Goal: Task Accomplishment & Management: Use online tool/utility

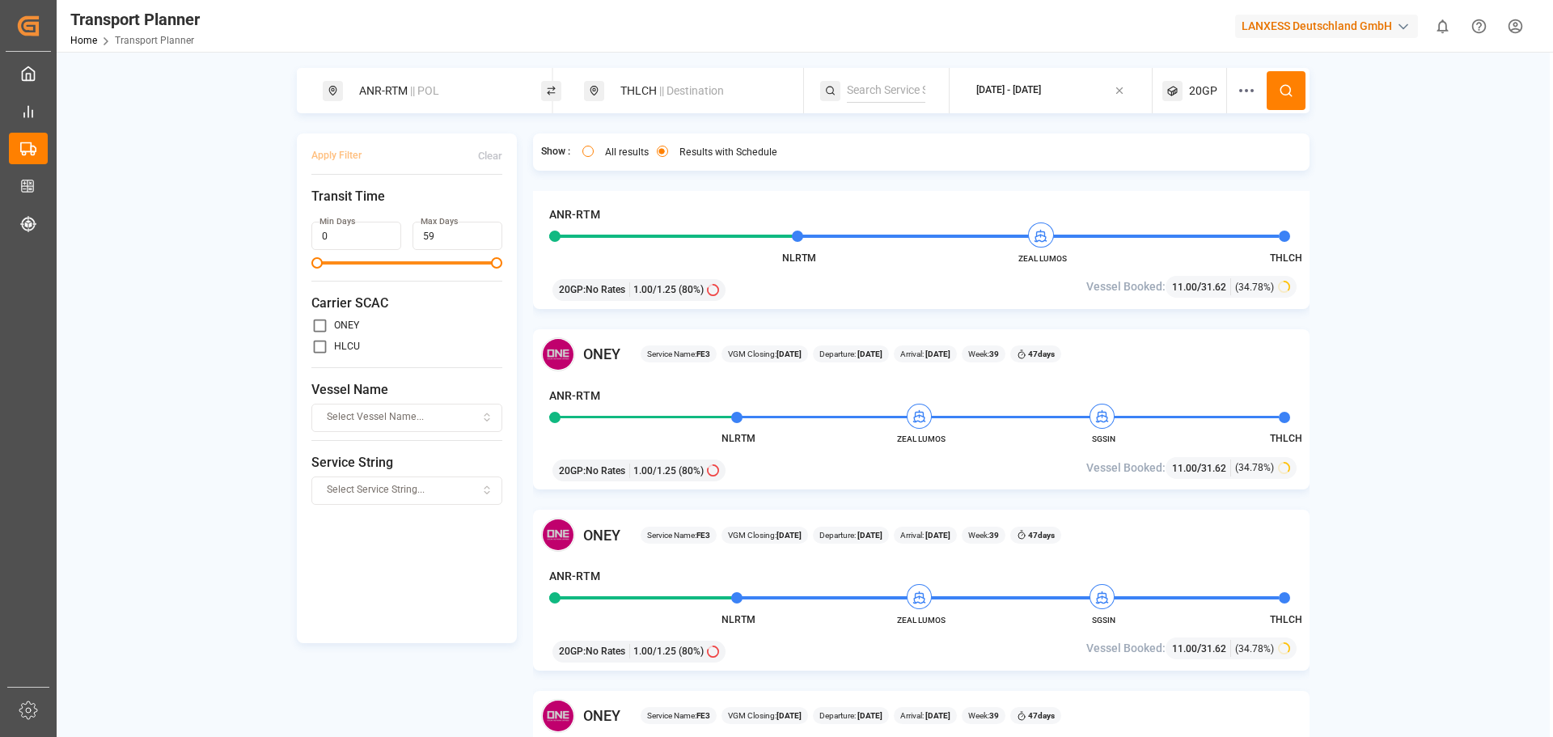
click at [387, 94] on div "ANR-RTM || POL" at bounding box center [436, 91] width 175 height 30
click at [394, 208] on input at bounding box center [422, 220] width 163 height 24
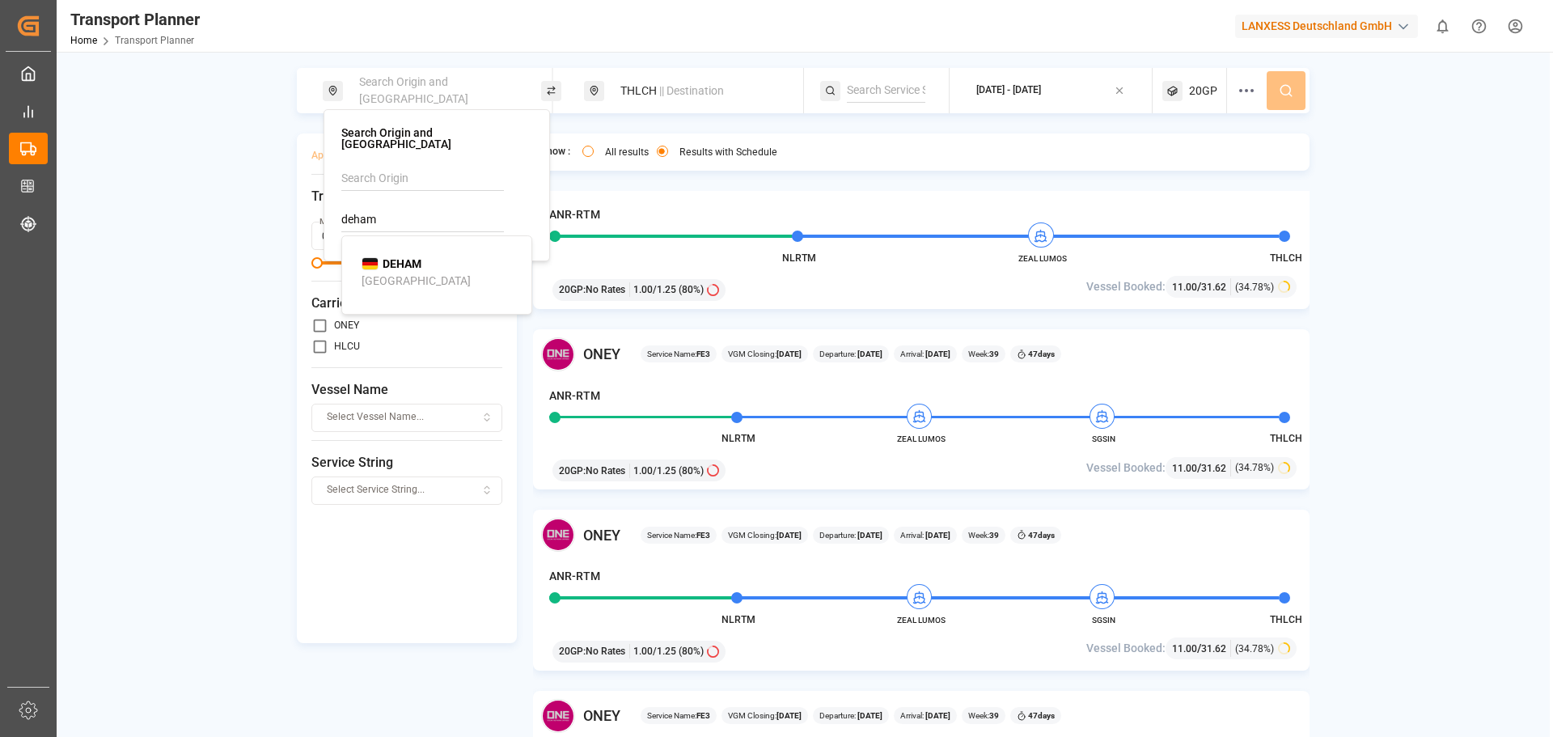
click at [416, 257] on b "DEHAM" at bounding box center [402, 263] width 39 height 13
type input "DEHAM"
drag, startPoint x: 659, startPoint y: 87, endPoint x: 654, endPoint y: 96, distance: 10.9
click at [659, 87] on span "|| Destination" at bounding box center [691, 90] width 65 height 13
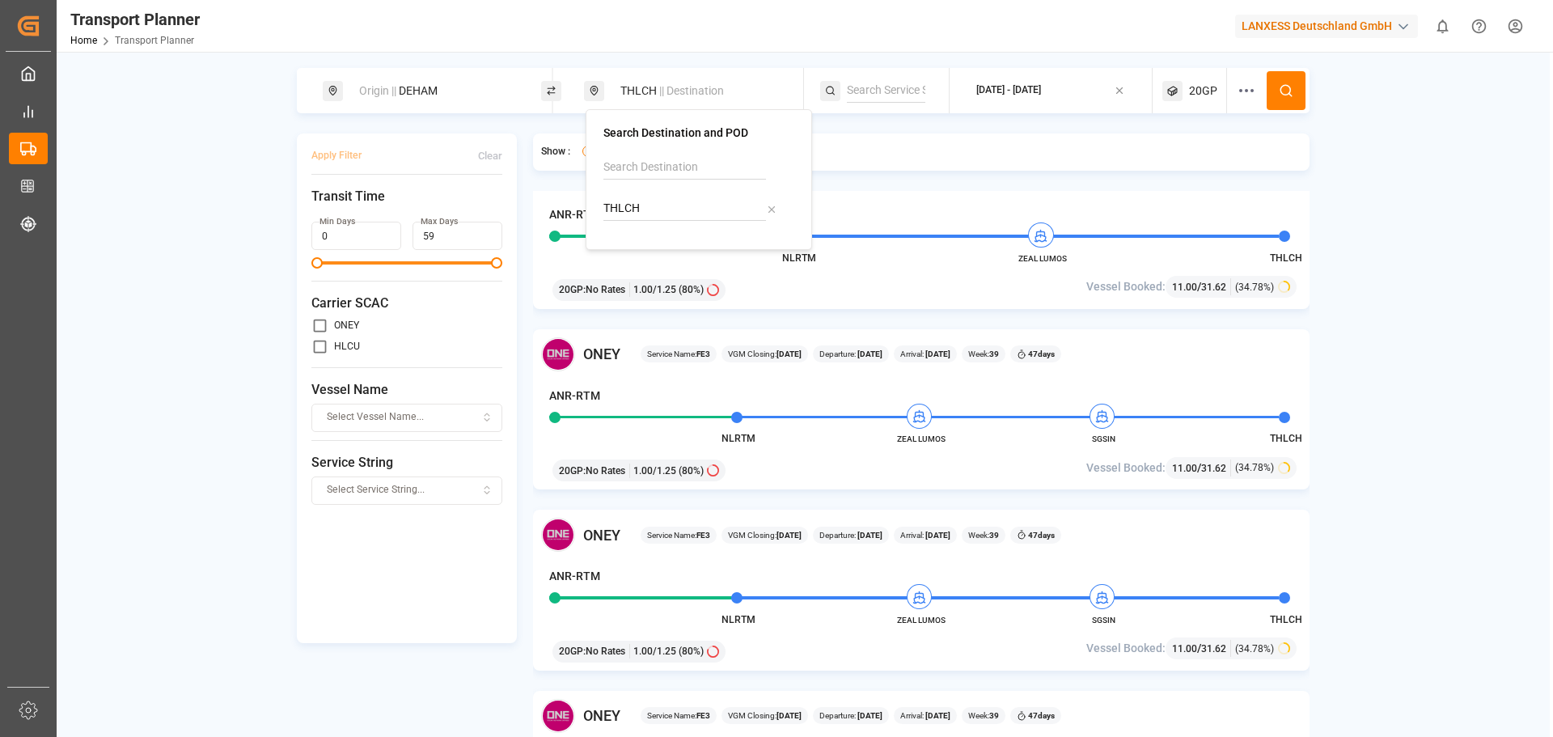
drag, startPoint x: 645, startPoint y: 200, endPoint x: 597, endPoint y: 199, distance: 47.7
click at [597, 199] on div "Search Destination and POD THLCH" at bounding box center [699, 179] width 226 height 141
click at [669, 269] on div "[GEOGRAPHIC_DATA]" at bounding box center [678, 269] width 109 height 17
type input "VNSGN"
click at [1290, 97] on button at bounding box center [1286, 90] width 39 height 39
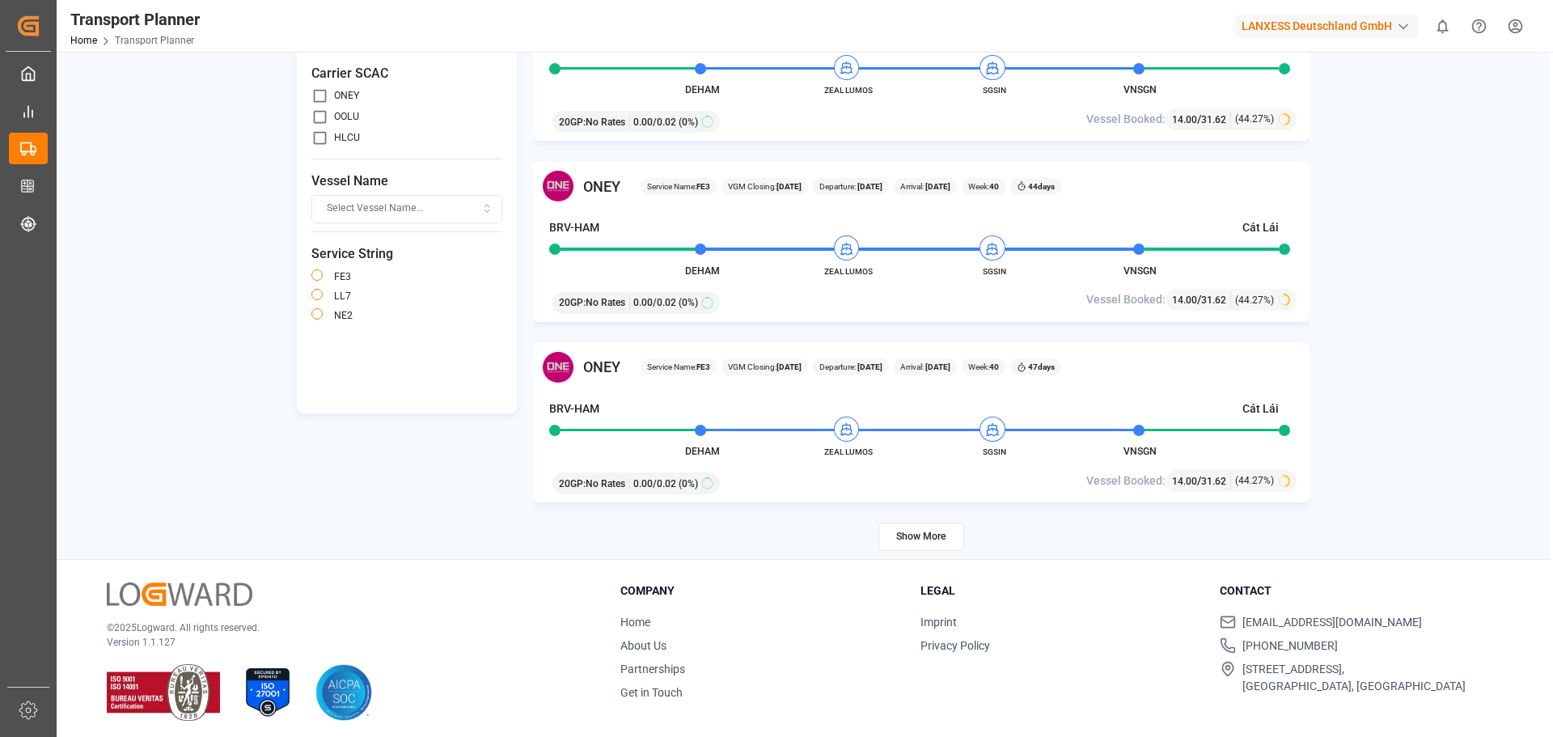
scroll to position [236, 0]
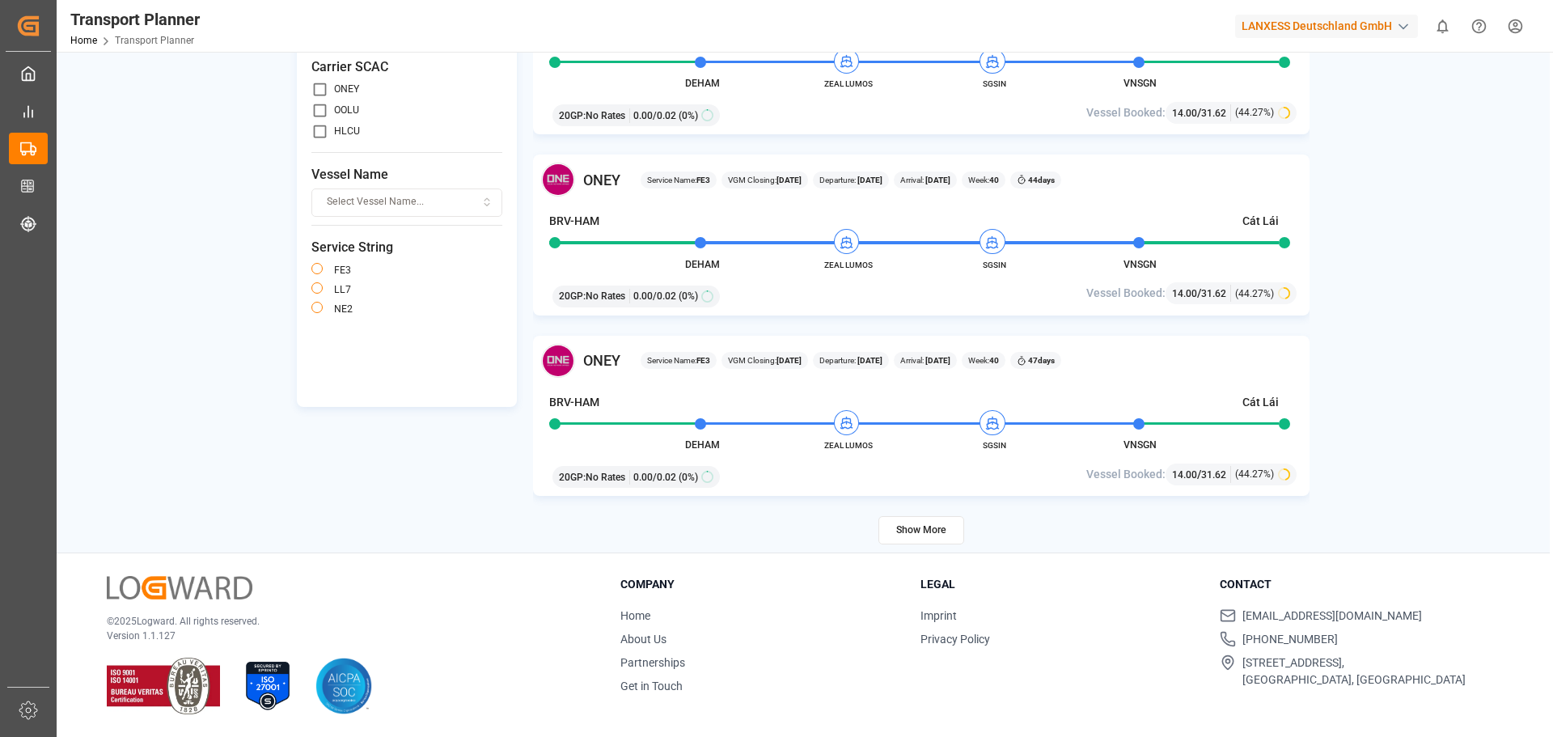
click at [934, 528] on button "Show More" at bounding box center [921, 530] width 86 height 28
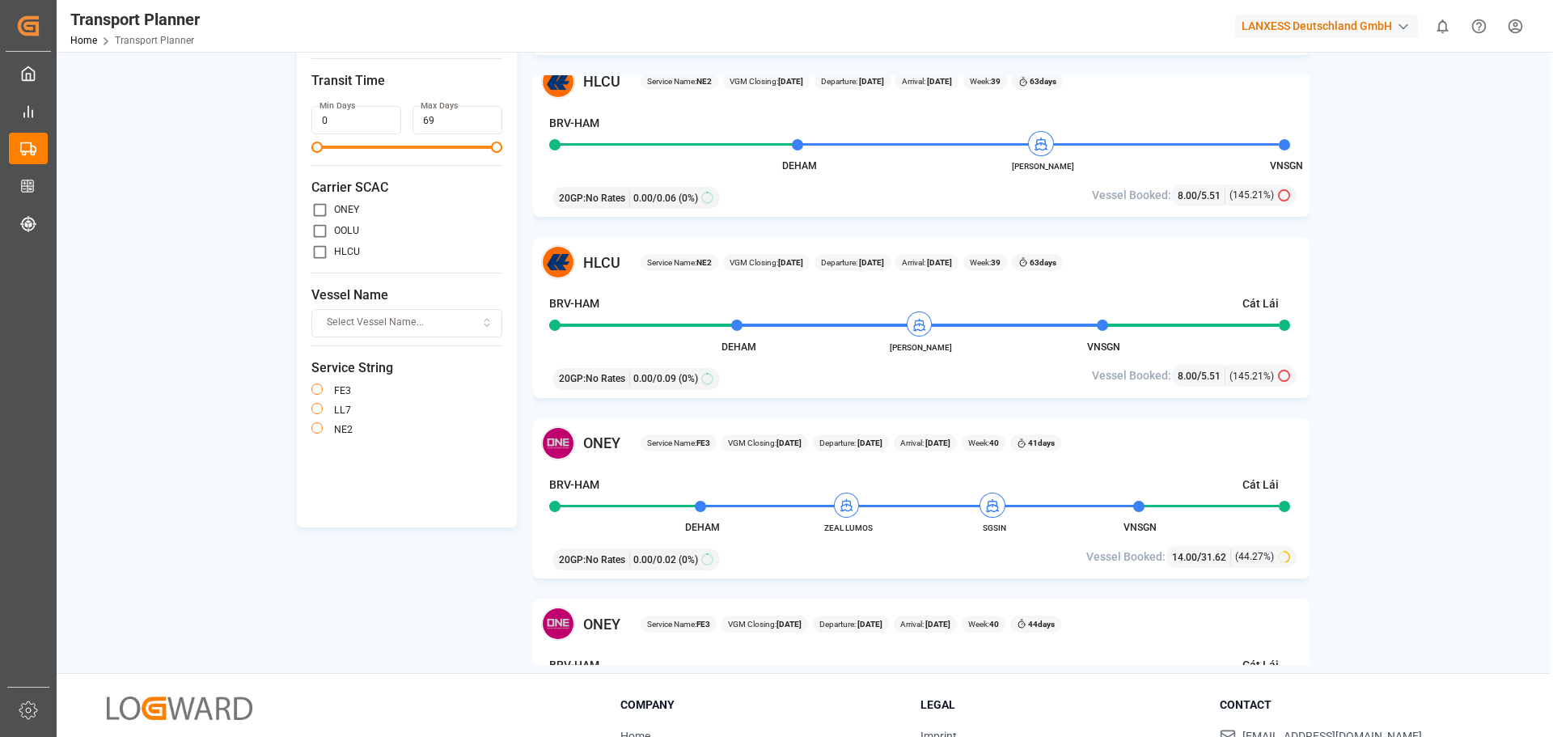
scroll to position [0, 0]
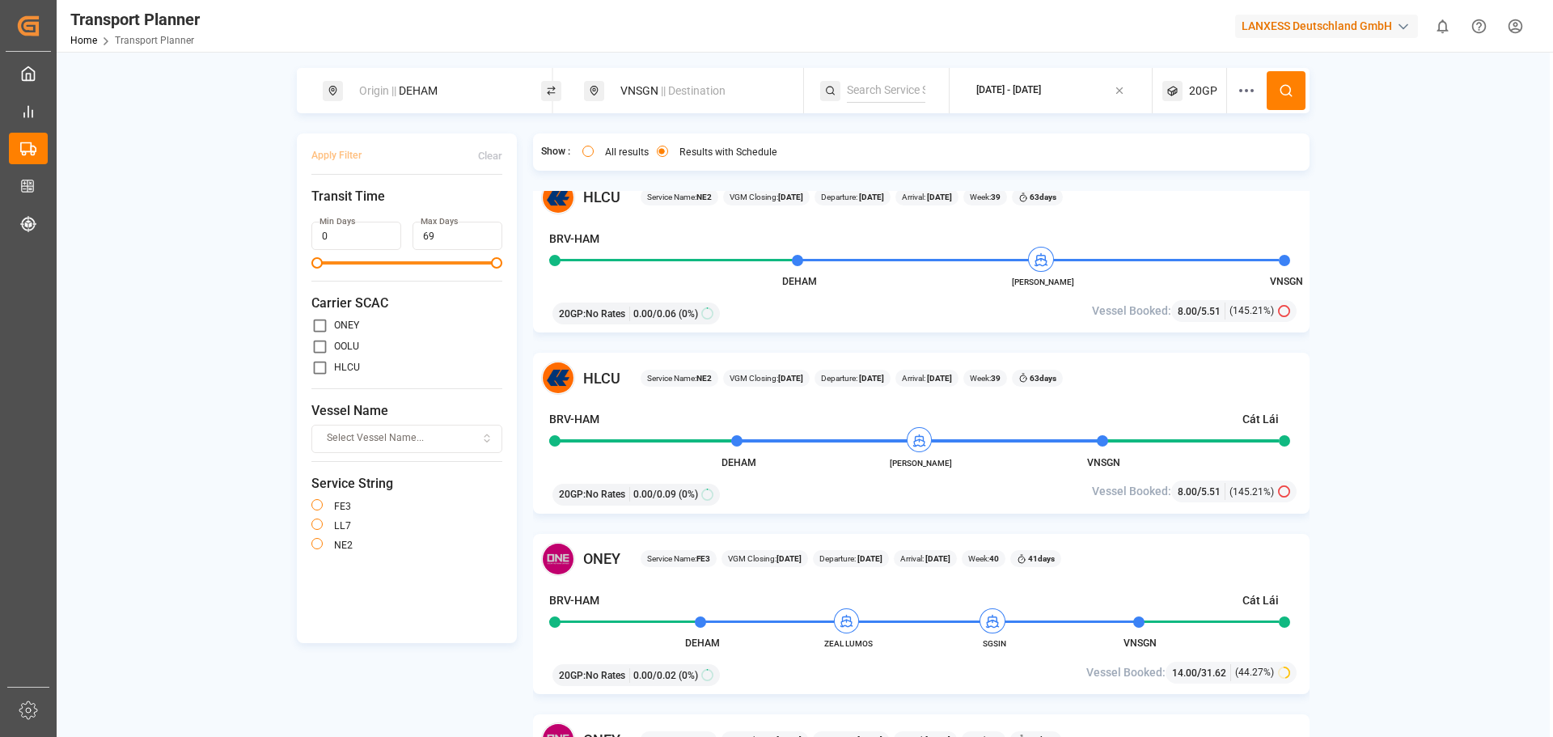
click at [383, 93] on span "Origin ||" at bounding box center [377, 90] width 37 height 13
drag, startPoint x: 393, startPoint y: 198, endPoint x: 326, endPoint y: 197, distance: 67.2
click at [326, 197] on div "Search Origin and [PERSON_NAME]" at bounding box center [437, 185] width 226 height 152
click at [378, 170] on input at bounding box center [422, 179] width 163 height 24
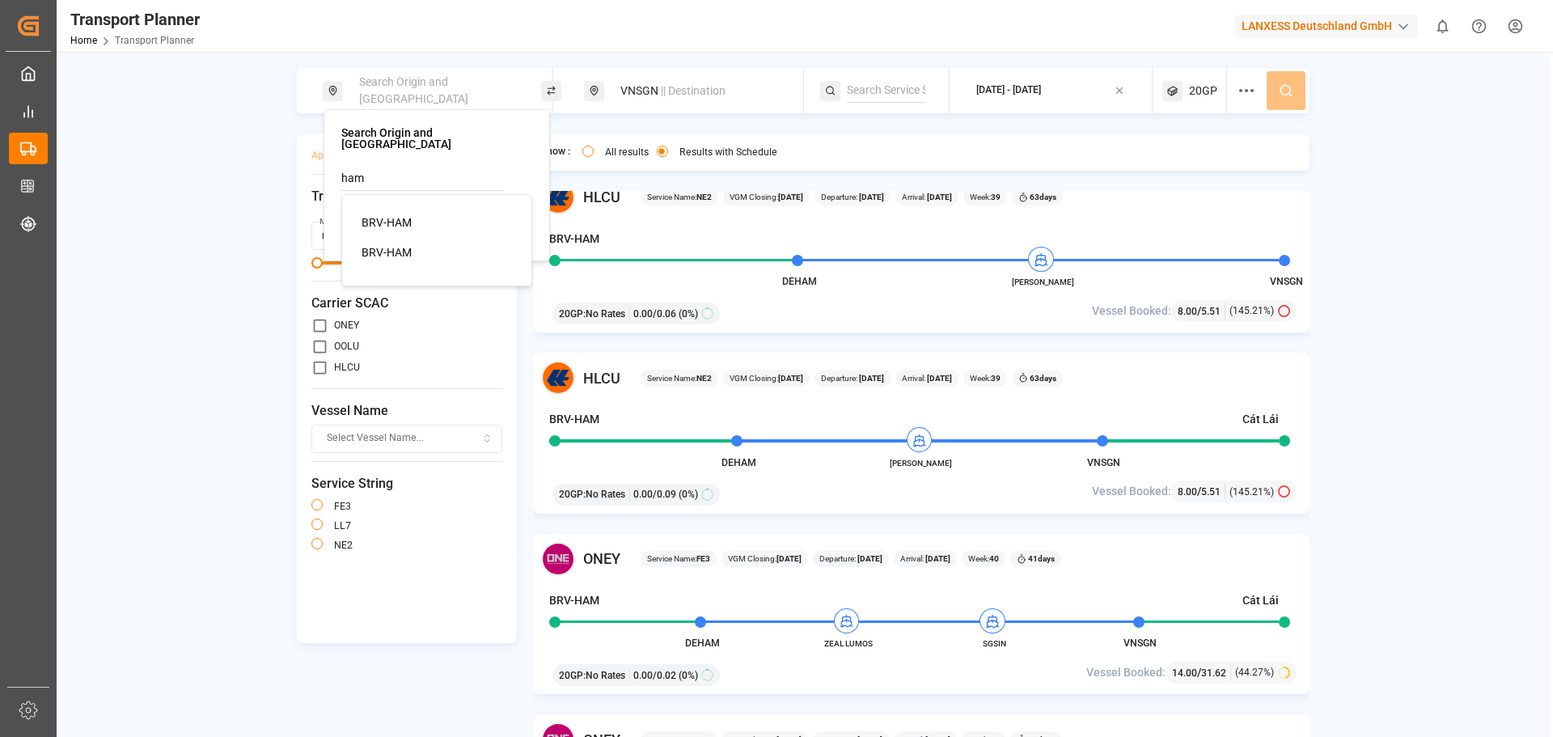
click at [400, 216] on span "BRV-HAM" at bounding box center [387, 222] width 50 height 13
type input "BRV-HAM"
drag, startPoint x: 633, startPoint y: 91, endPoint x: 628, endPoint y: 104, distance: 13.8
click at [633, 91] on div "VNSGN || Destination" at bounding box center [698, 91] width 175 height 30
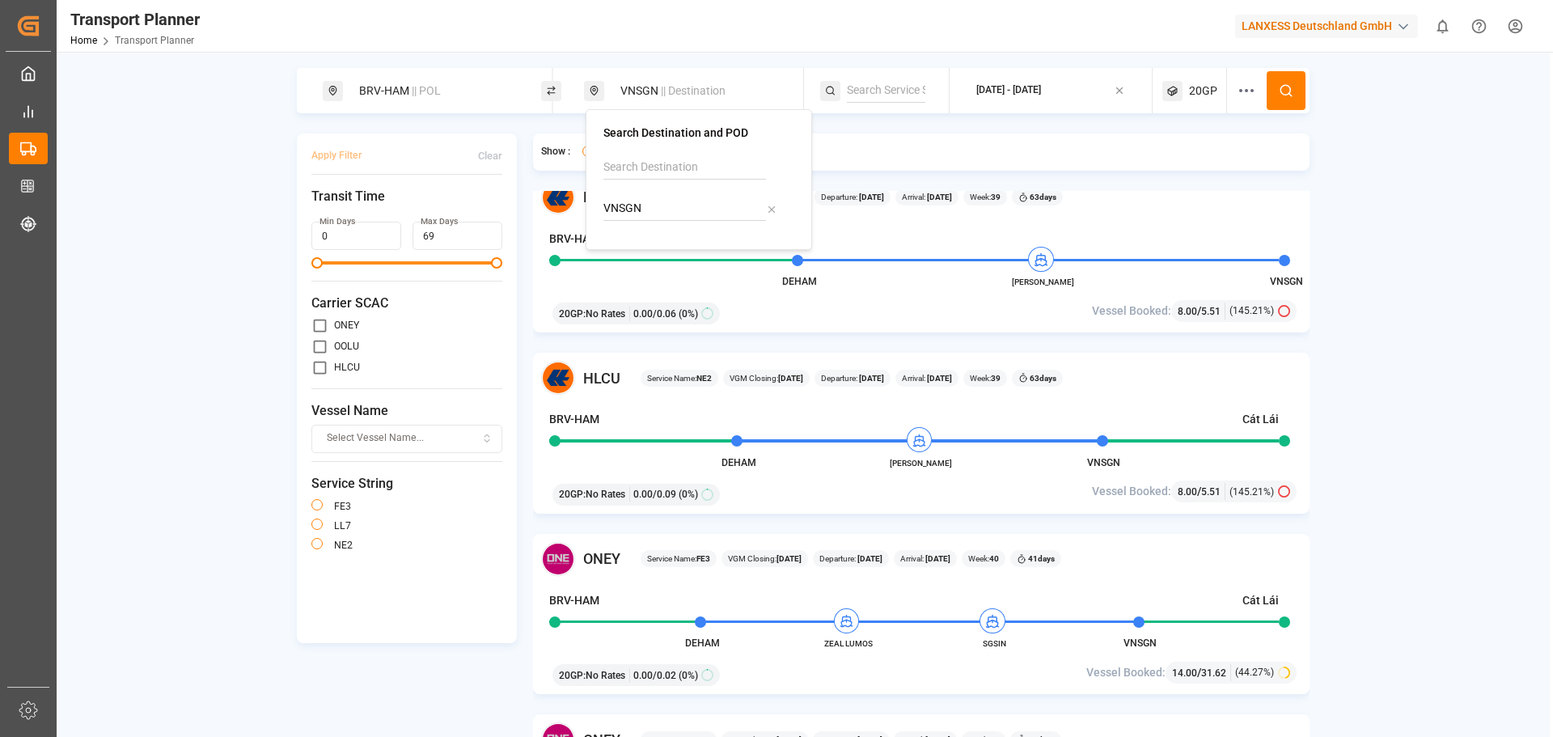
drag, startPoint x: 666, startPoint y: 197, endPoint x: 597, endPoint y: 199, distance: 68.8
click at [597, 199] on div "Search Destination and POD VNSGN" at bounding box center [699, 179] width 226 height 141
click at [675, 256] on b "THLCH" at bounding box center [663, 252] width 37 height 13
type input "THLCH"
click at [1287, 76] on button at bounding box center [1286, 90] width 39 height 39
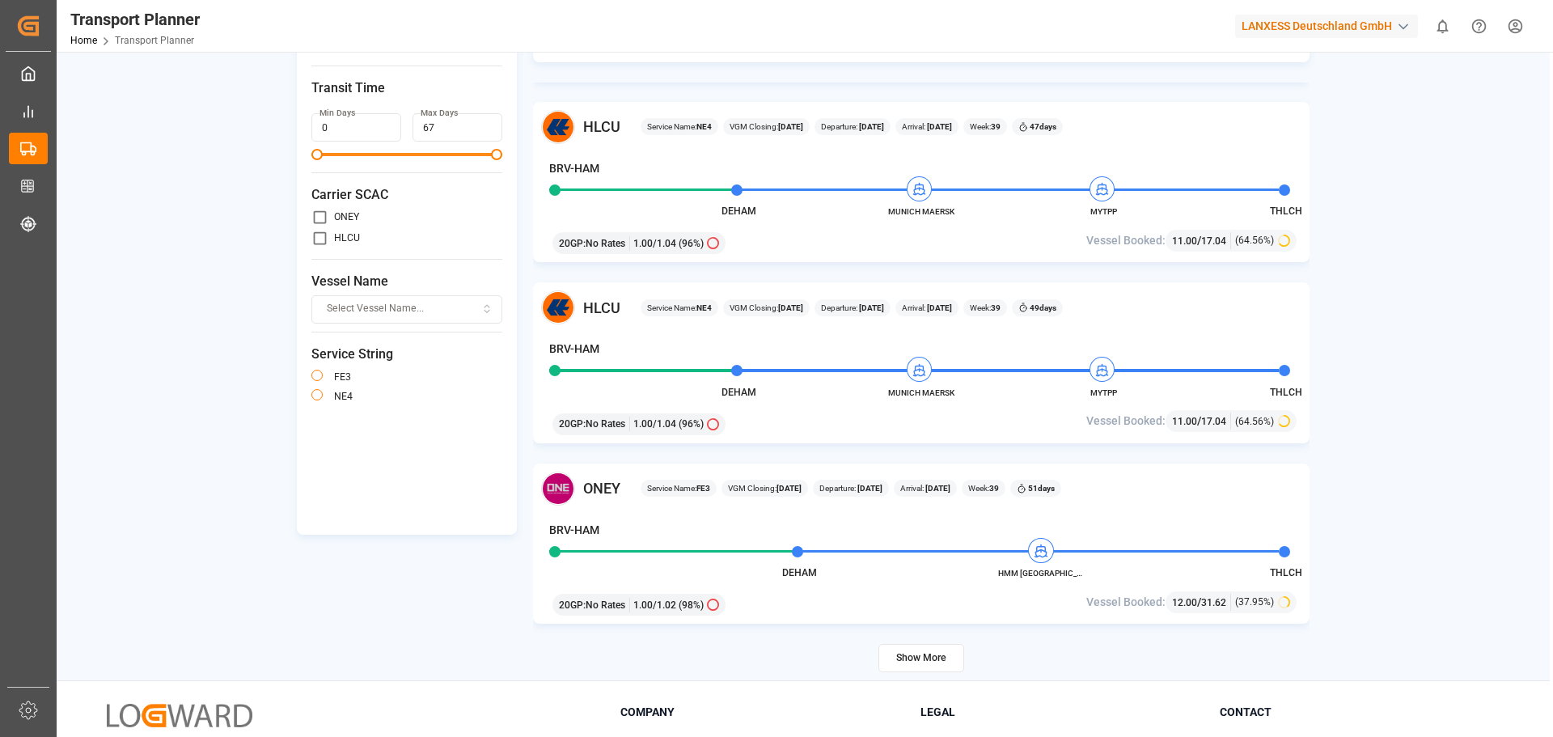
scroll to position [236, 0]
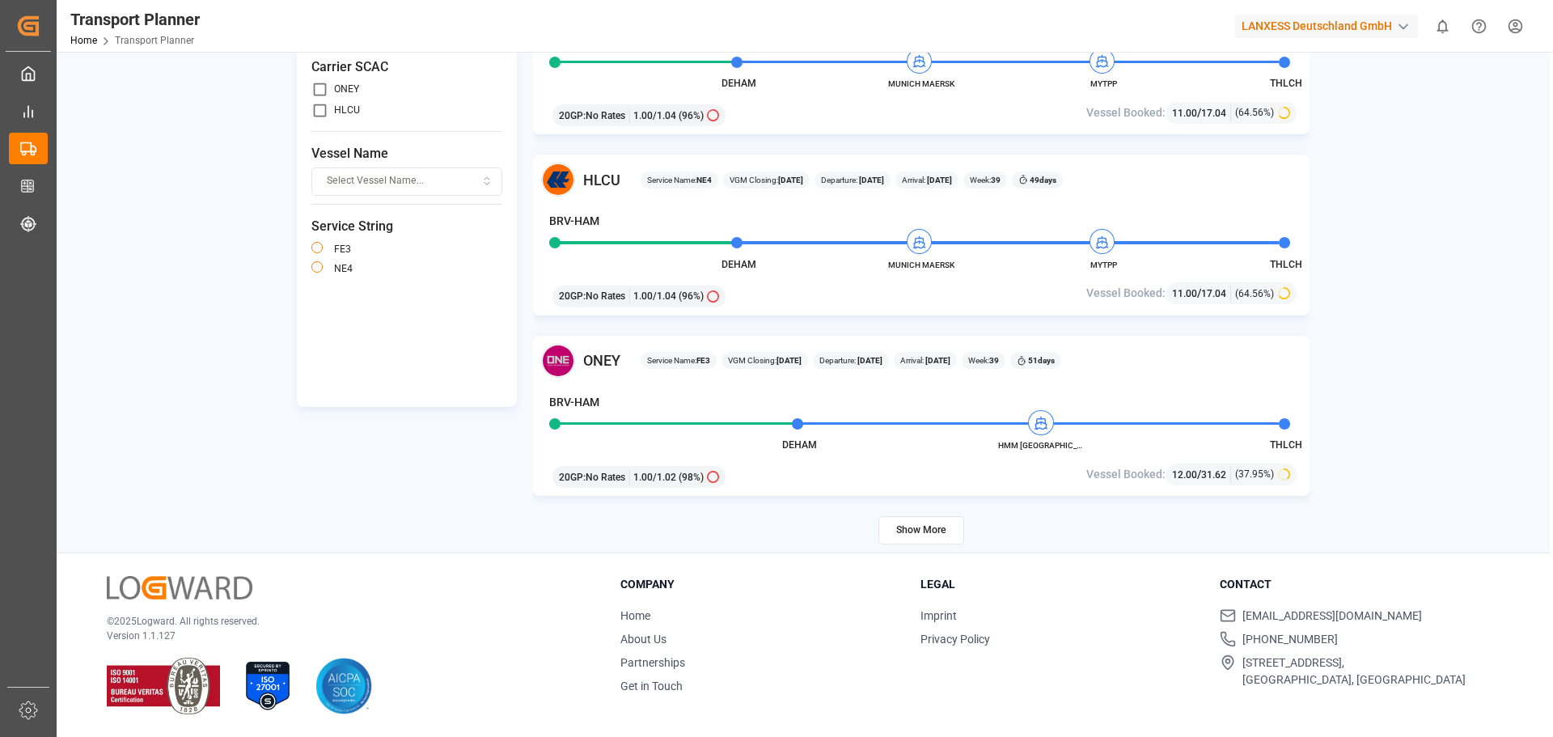
click at [916, 525] on button "Show More" at bounding box center [921, 530] width 86 height 28
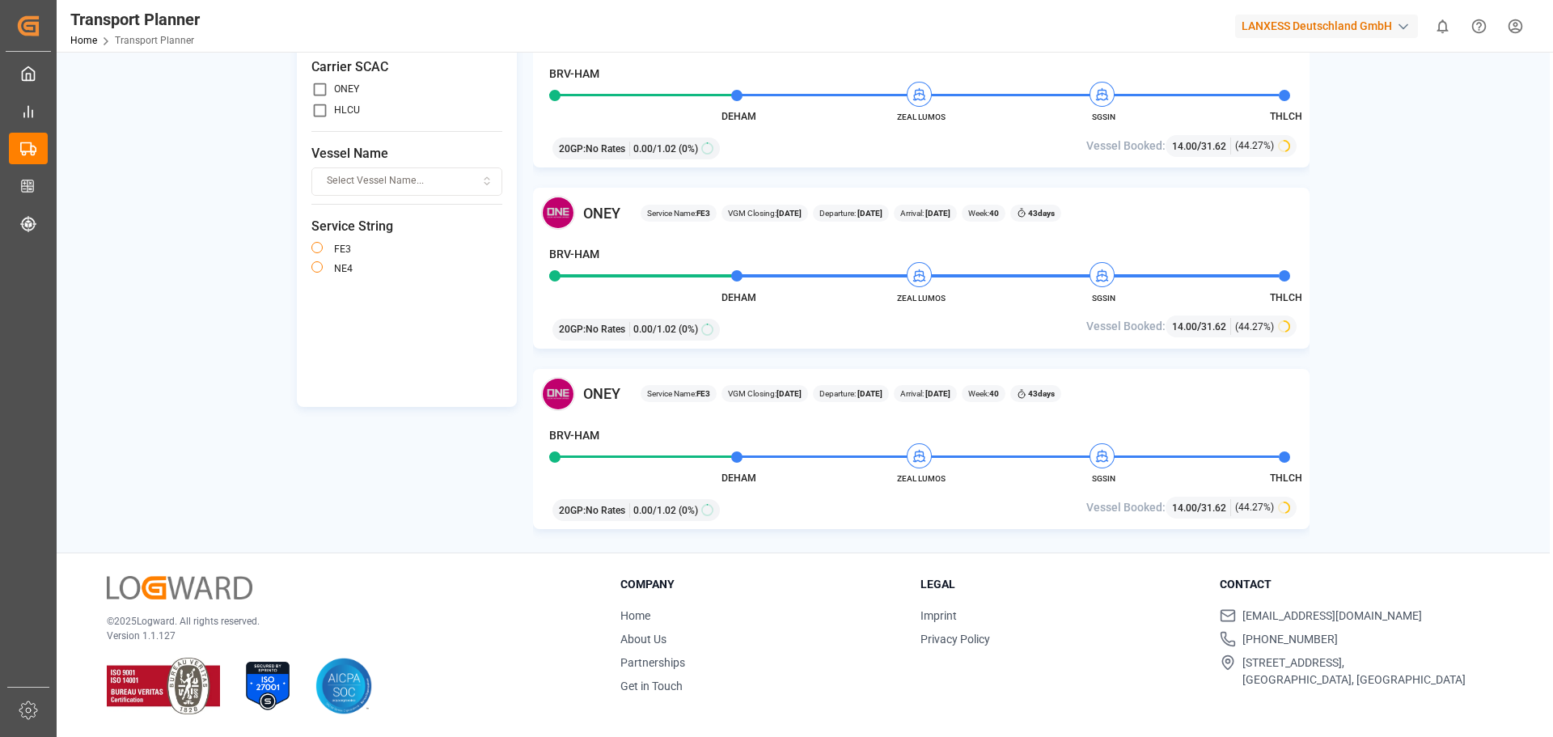
scroll to position [3944, 0]
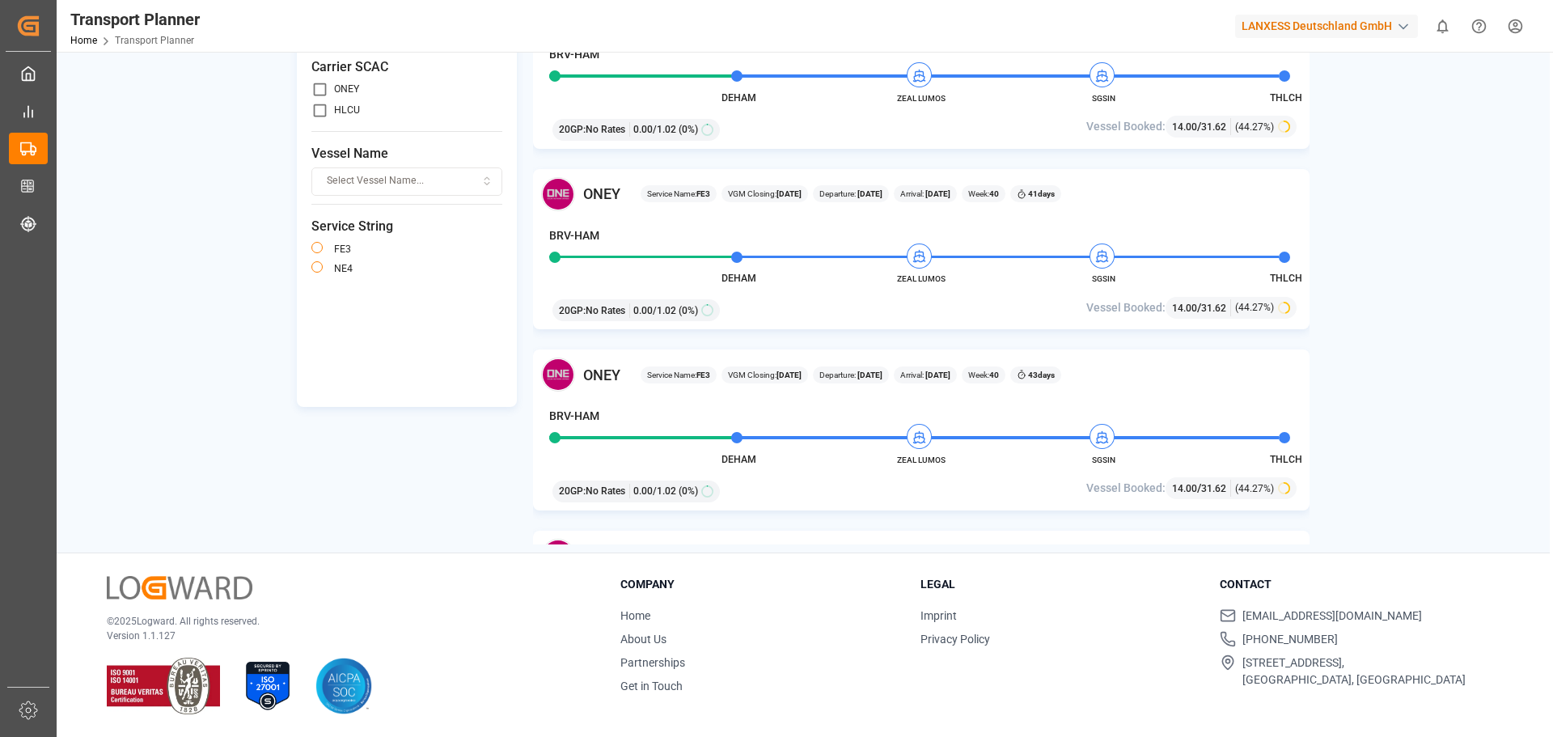
click at [1486, 383] on div "BRV-HAM || POL THLCH || Destination [DATE] - [DATE] 20GP Apply Filter Clear Tra…" at bounding box center [803, 188] width 1493 height 713
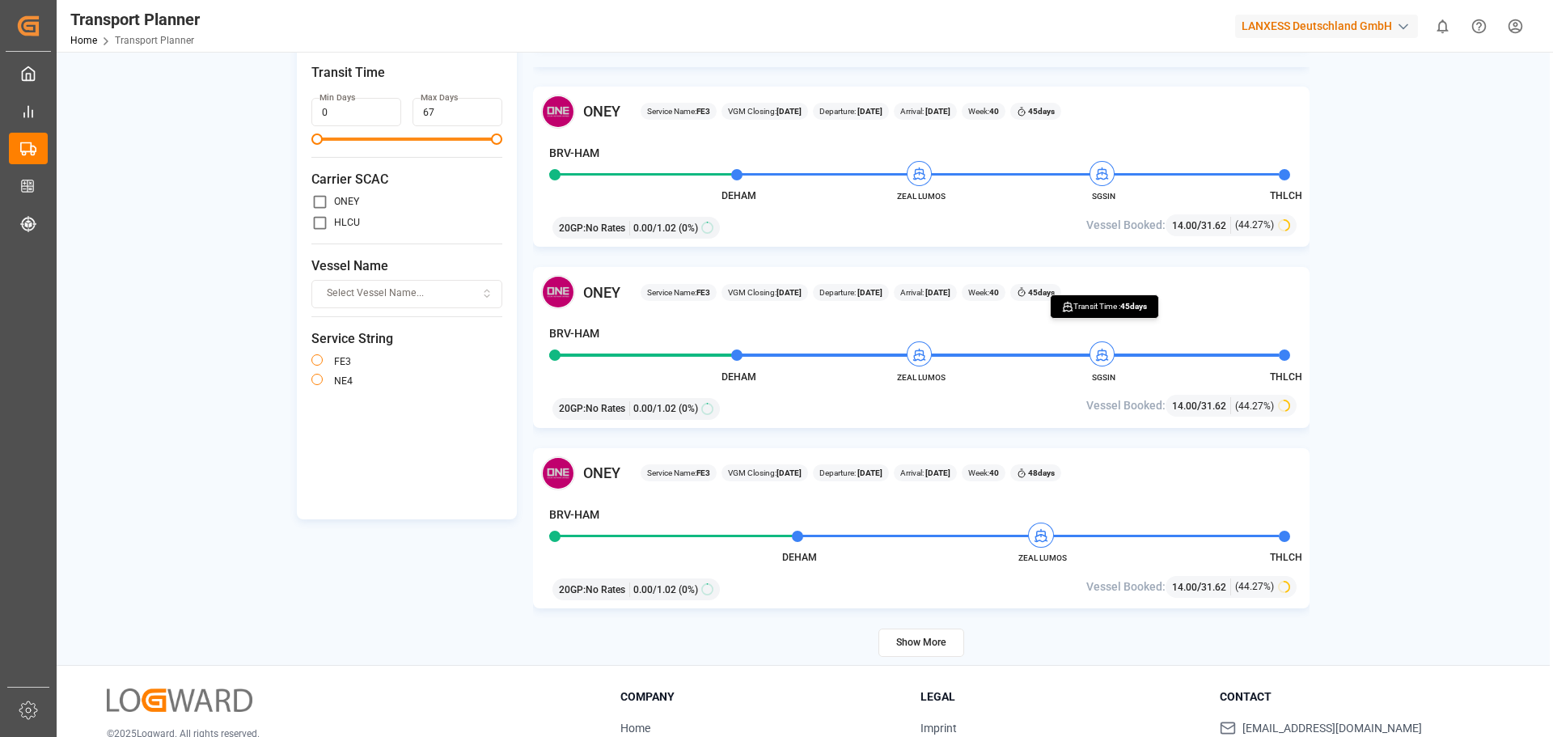
scroll to position [236, 0]
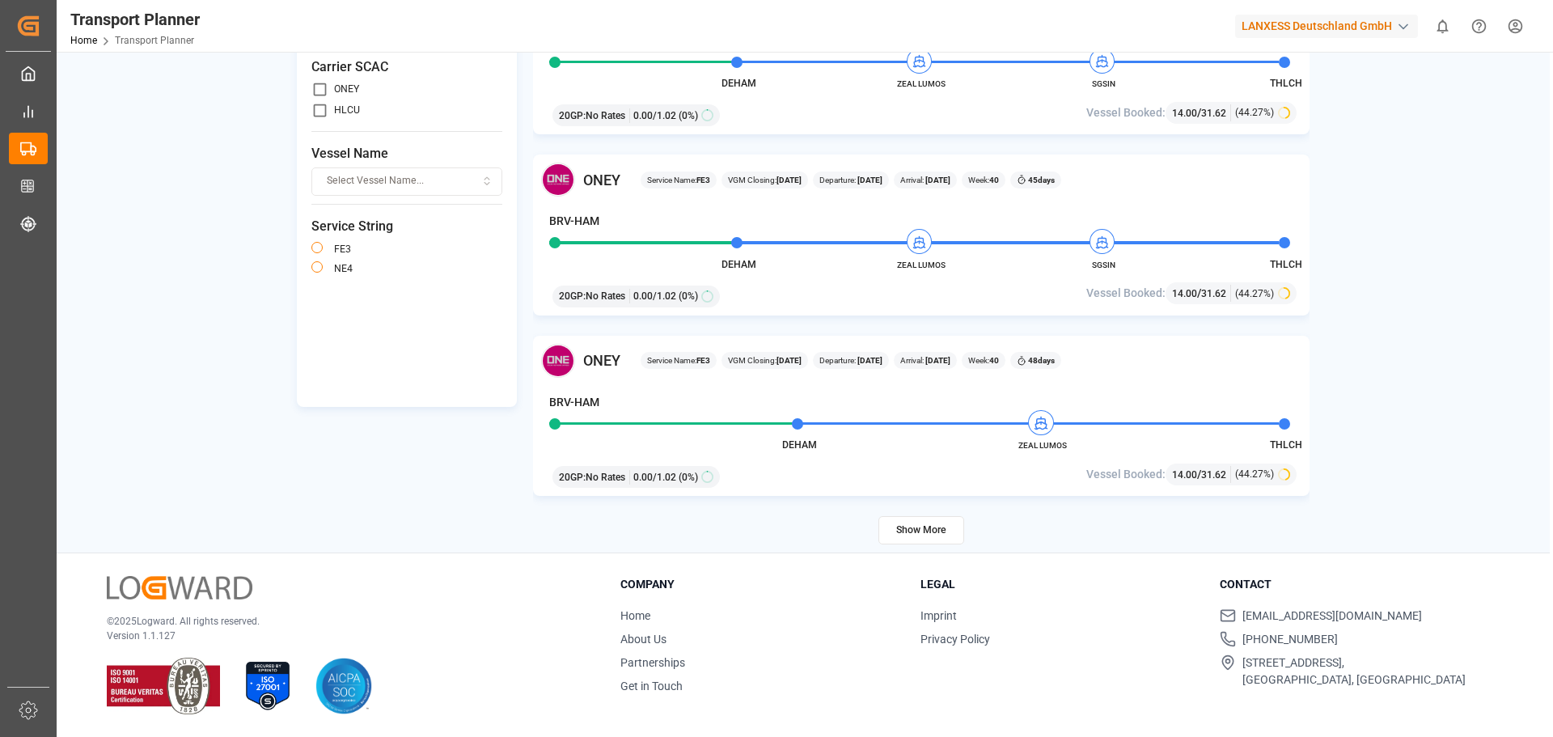
click at [932, 527] on button "Show More" at bounding box center [921, 530] width 86 height 28
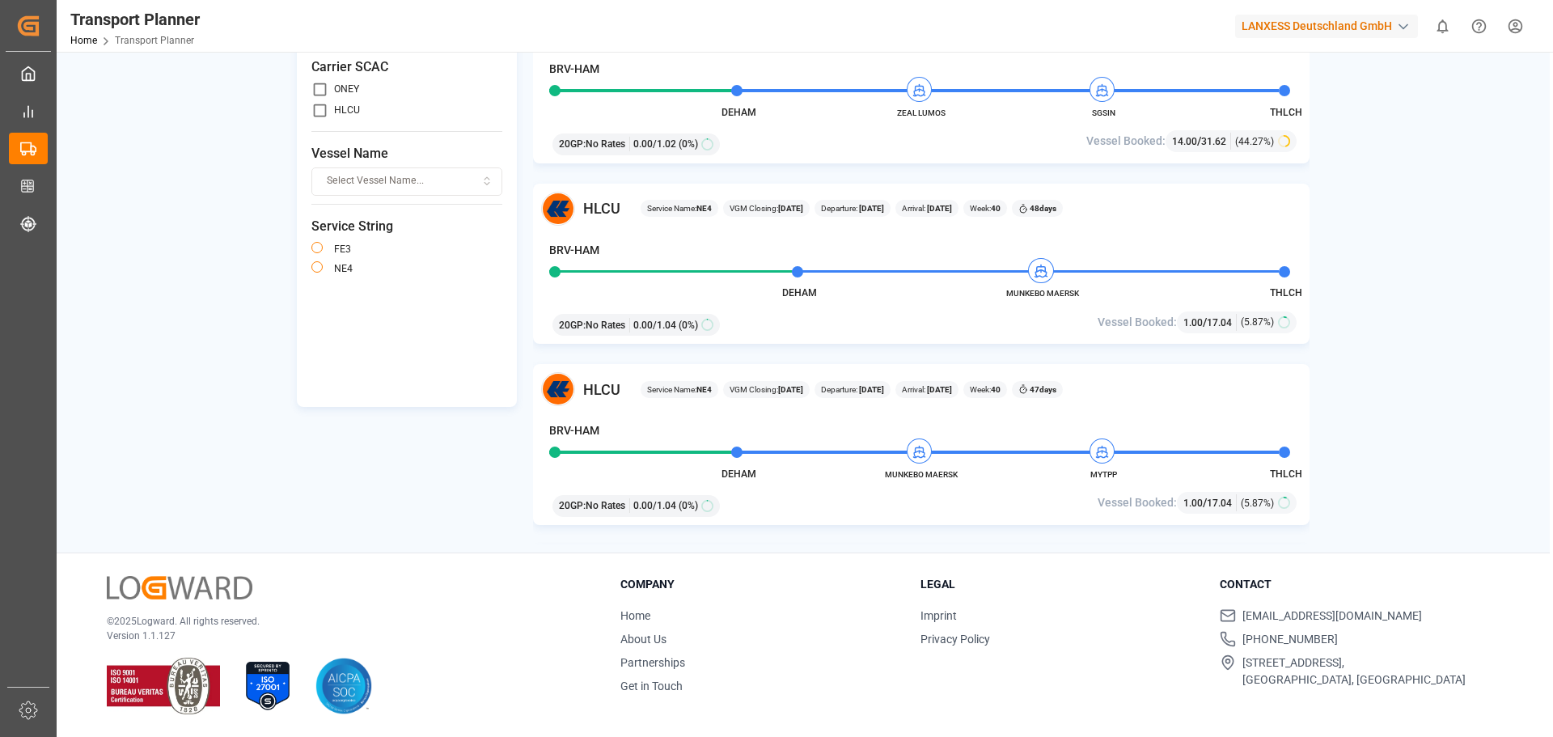
scroll to position [7156, 0]
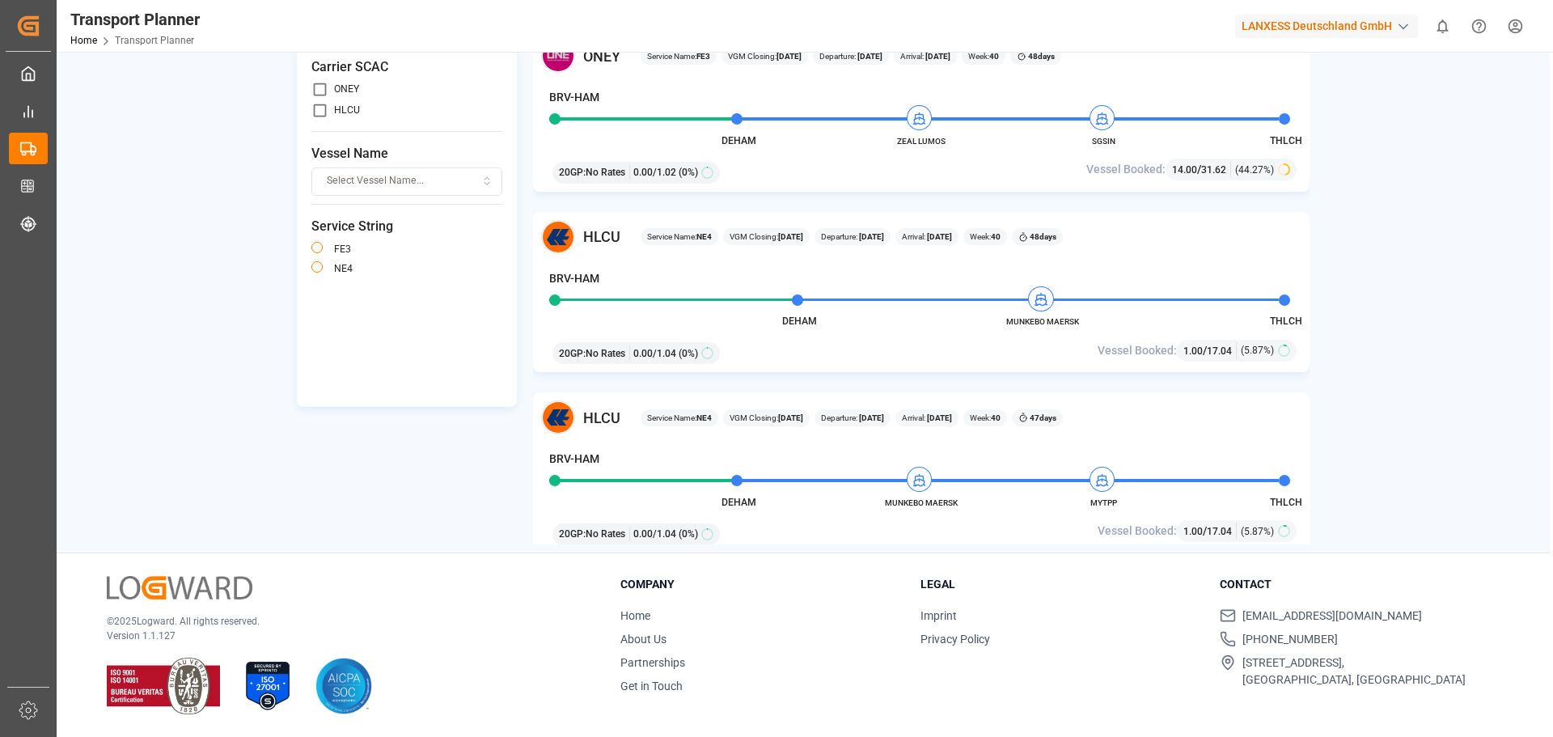
click at [1490, 335] on div "BRV-HAM || POL THLCH || Destination [DATE] - [DATE] 20GP Apply Filter Clear Tra…" at bounding box center [803, 188] width 1493 height 713
